Goal: Information Seeking & Learning: Compare options

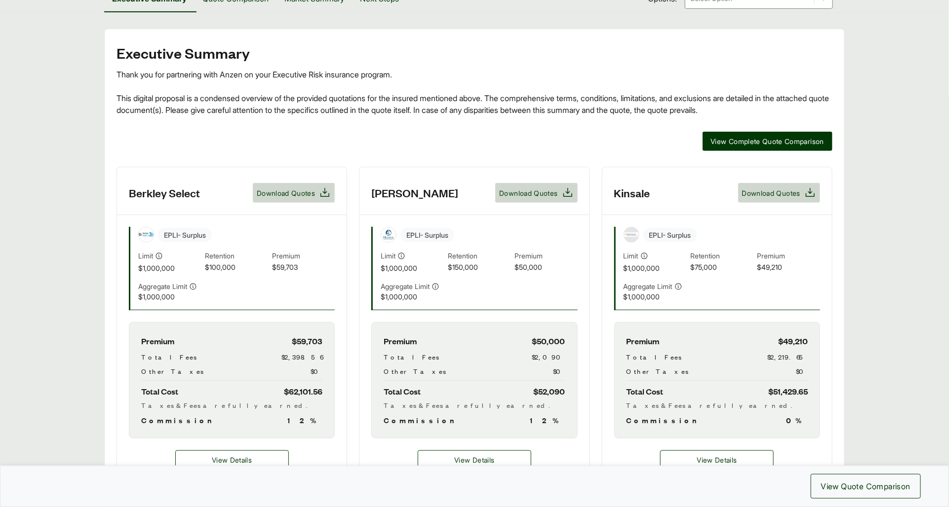
scroll to position [123, 0]
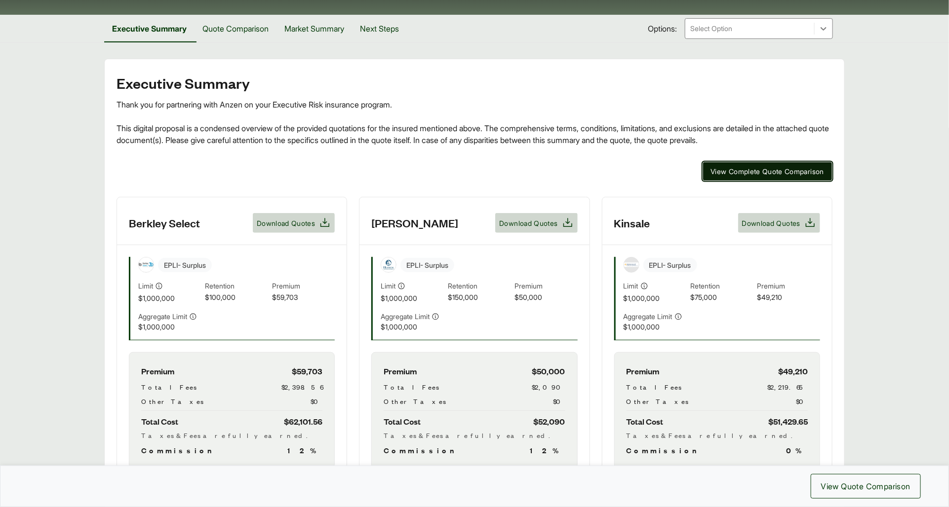
click at [736, 174] on span "View Complete Quote Comparison" at bounding box center [768, 171] width 114 height 10
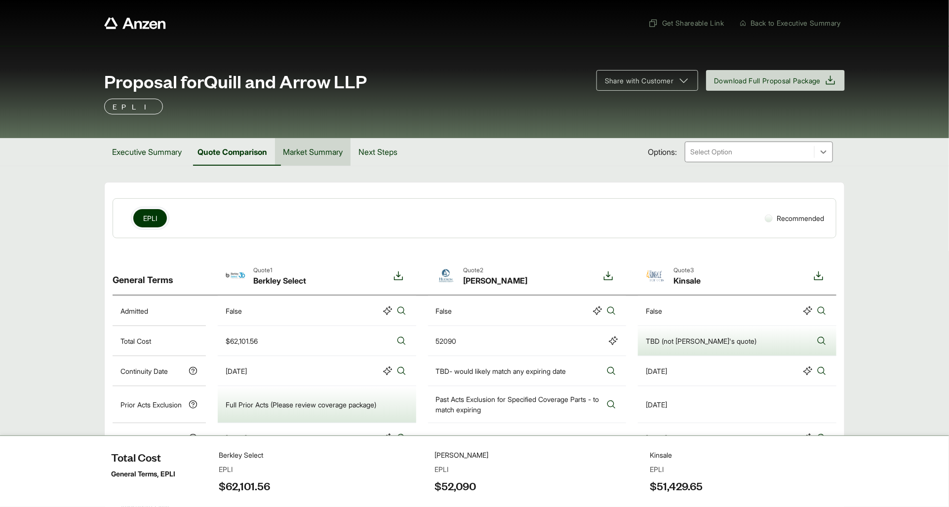
click at [328, 149] on button "Market Summary" at bounding box center [313, 152] width 76 height 28
